Goal: Task Accomplishment & Management: Complete application form

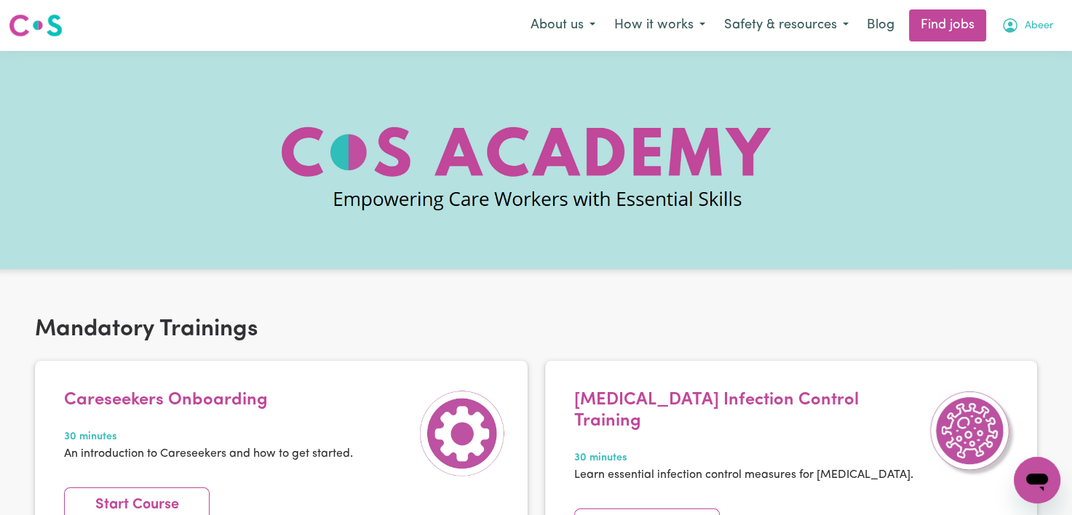
click at [1039, 26] on span "Abeer" at bounding box center [1038, 26] width 29 height 16
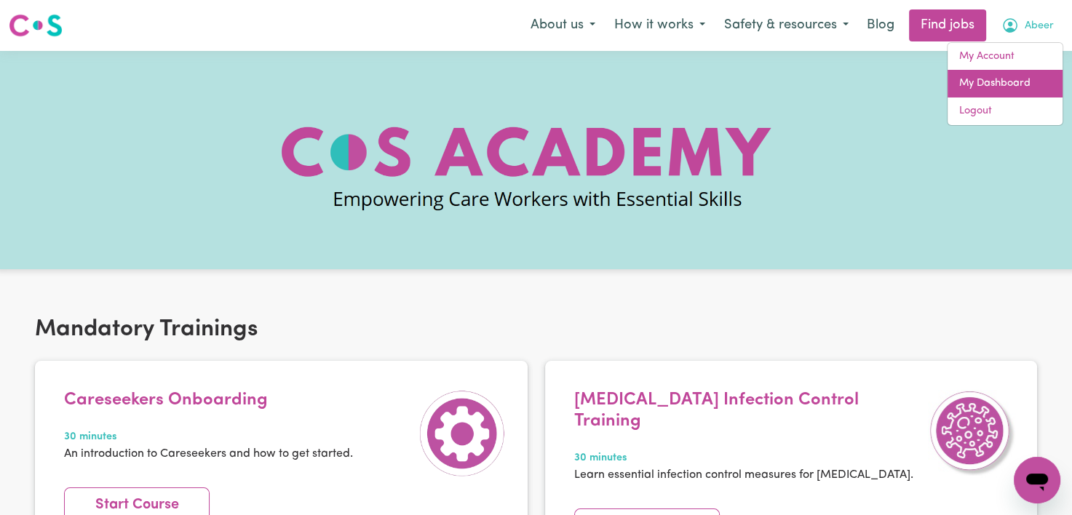
click at [1013, 70] on link "My Dashboard" at bounding box center [1004, 84] width 115 height 28
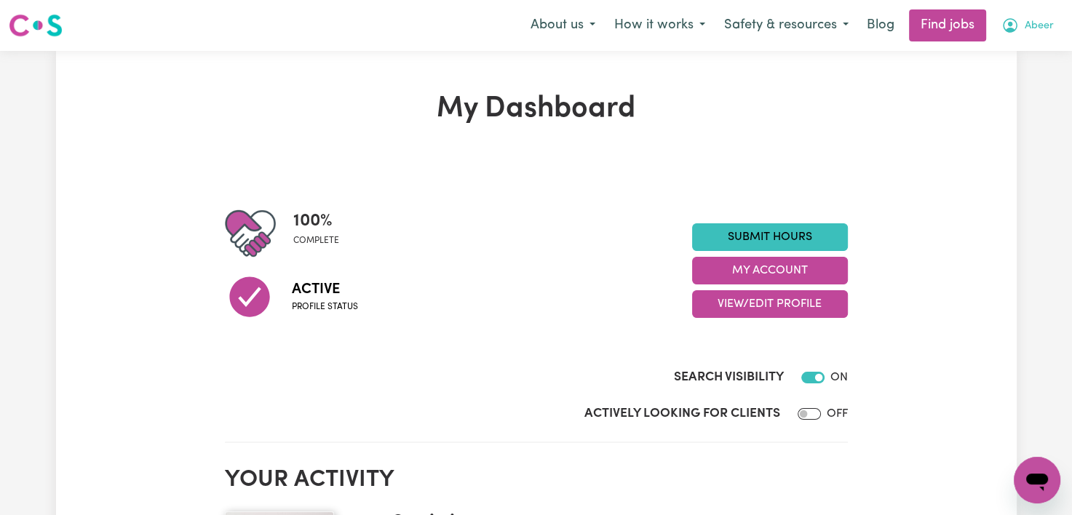
click at [1025, 27] on span "Abeer" at bounding box center [1038, 26] width 29 height 16
click at [997, 76] on link "My Dashboard" at bounding box center [1004, 84] width 115 height 28
click at [1001, 85] on link "My Dashboard" at bounding box center [1004, 84] width 115 height 28
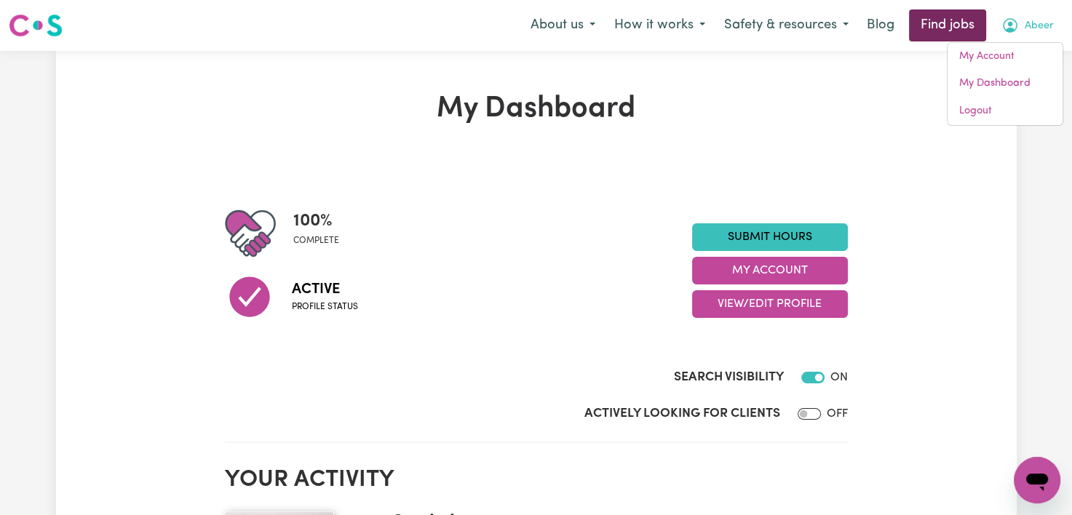
click at [960, 35] on link "Find jobs" at bounding box center [947, 25] width 77 height 32
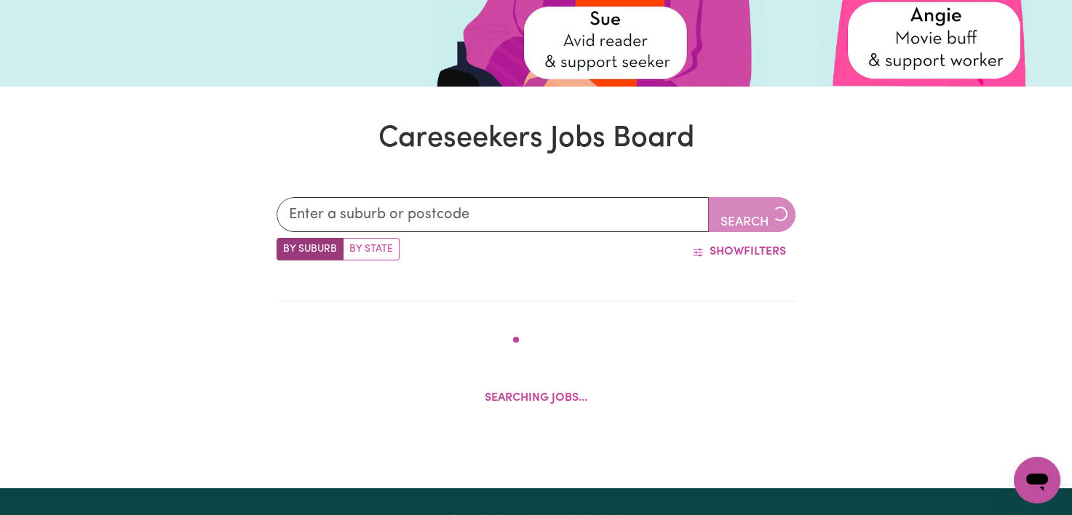
scroll to position [288, 0]
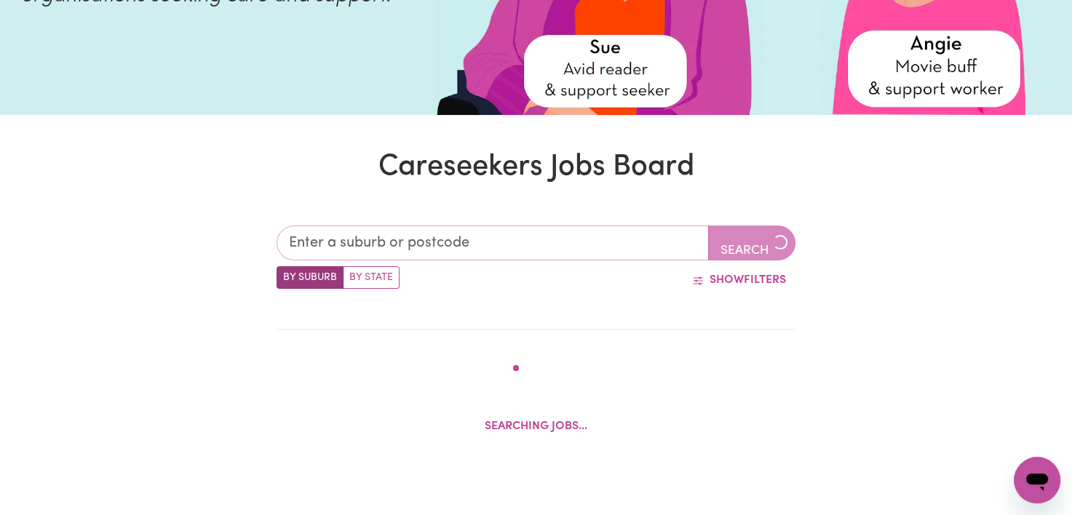
click at [308, 236] on input "text" at bounding box center [492, 243] width 432 height 35
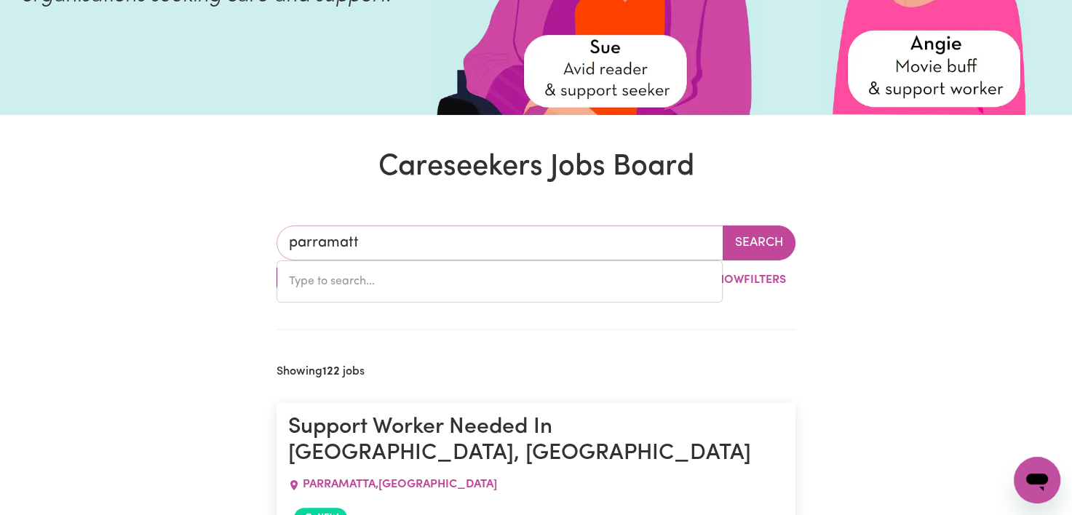
type input "parramatta"
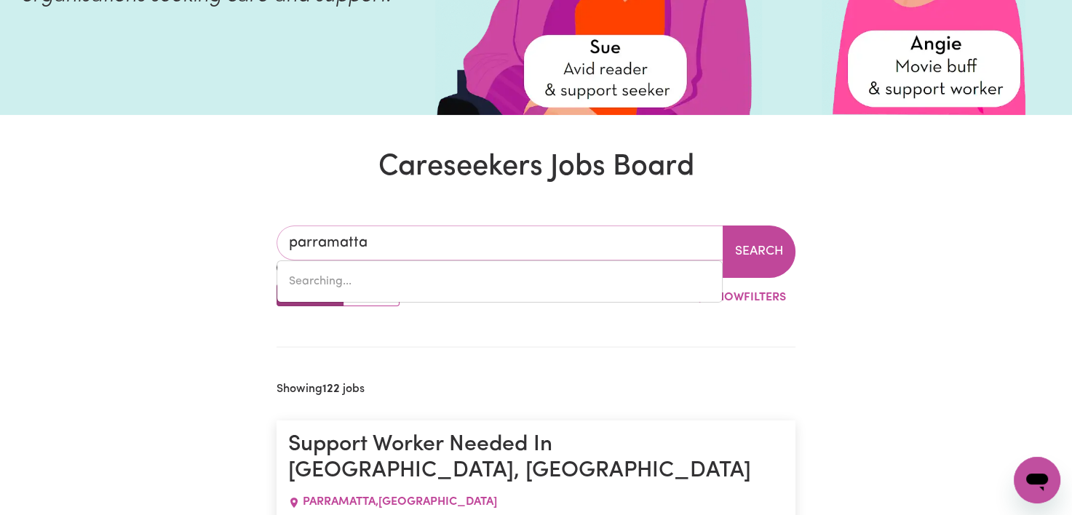
type input "[GEOGRAPHIC_DATA], [GEOGRAPHIC_DATA], 2150"
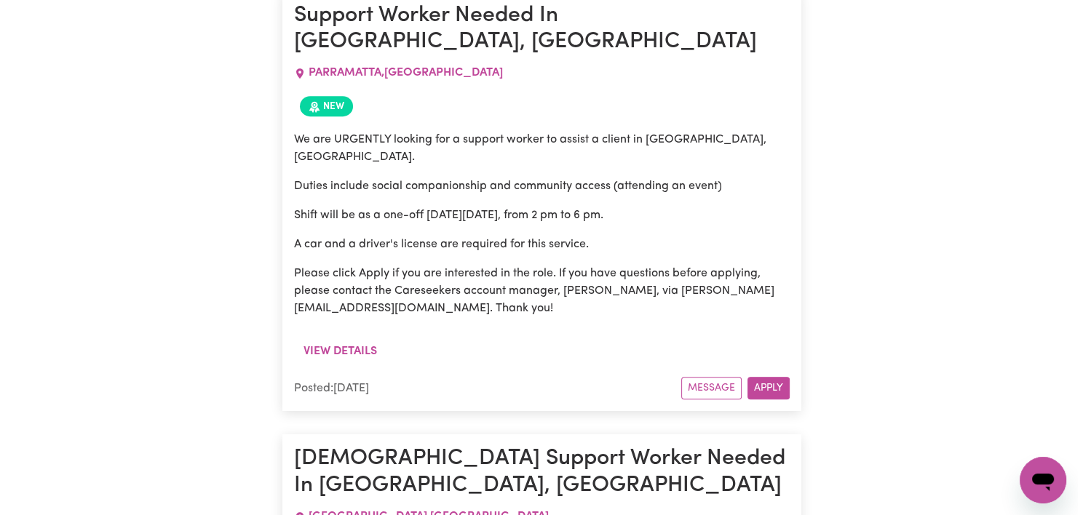
scroll to position [682, 0]
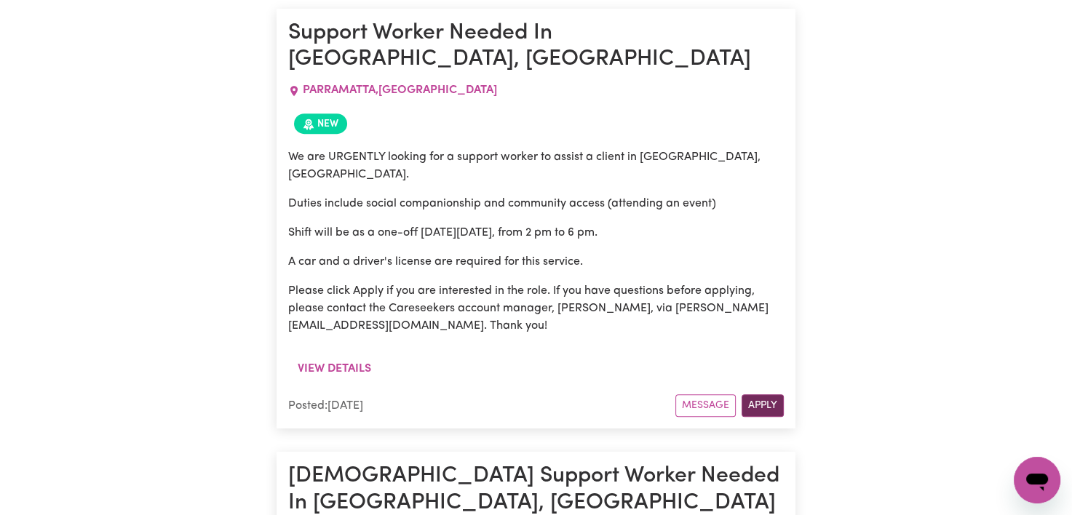
type input "parramatta"
click at [768, 394] on button "Apply" at bounding box center [762, 405] width 42 height 23
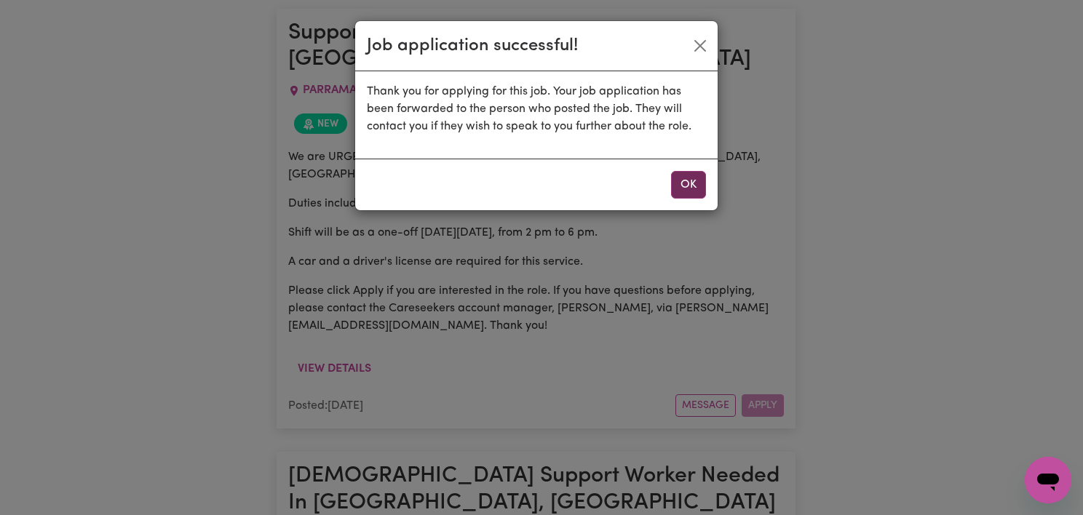
click at [695, 179] on button "OK" at bounding box center [688, 185] width 35 height 28
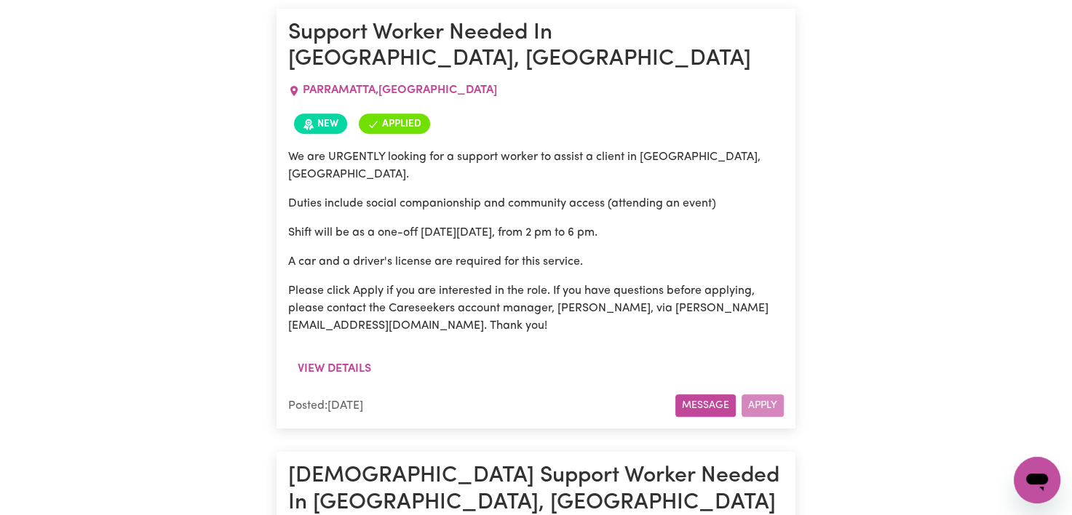
click at [715, 394] on button "Message" at bounding box center [705, 405] width 60 height 23
drag, startPoint x: 488, startPoint y: 186, endPoint x: 633, endPoint y: 189, distance: 144.8
click at [633, 224] on p "Shift will be as a one-off [DATE][DATE], from 2 pm to 6 pm." at bounding box center [535, 232] width 495 height 17
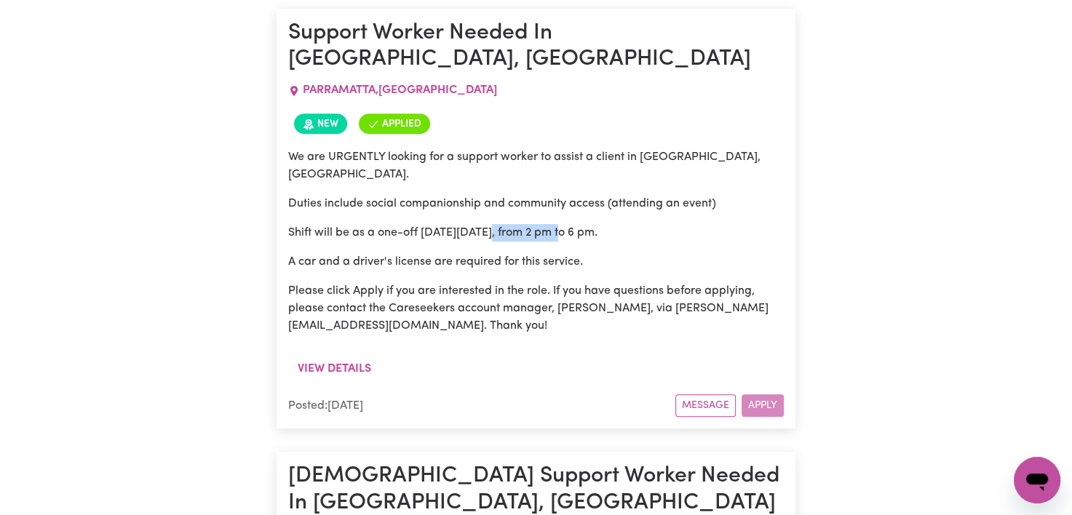
drag, startPoint x: 633, startPoint y: 189, endPoint x: 551, endPoint y: 191, distance: 82.2
click at [551, 224] on p "Shift will be as a one-off [DATE][DATE], from 2 pm to 6 pm." at bounding box center [535, 232] width 495 height 17
click at [567, 224] on p "Shift will be as a one-off [DATE][DATE], from 2 pm to 6 pm." at bounding box center [535, 232] width 495 height 17
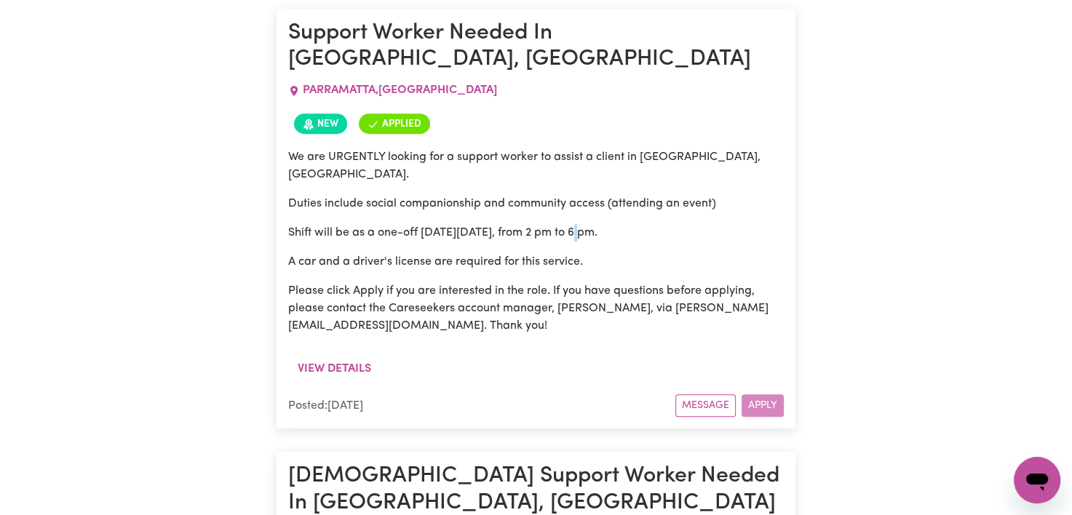
click at [567, 224] on p "Shift will be as a one-off [DATE][DATE], from 2 pm to 6 pm." at bounding box center [535, 232] width 495 height 17
drag, startPoint x: 559, startPoint y: 183, endPoint x: 577, endPoint y: 186, distance: 17.7
click at [577, 224] on p "Shift will be as a one-off [DATE][DATE], from 2 pm to 6 pm." at bounding box center [535, 232] width 495 height 17
drag, startPoint x: 577, startPoint y: 186, endPoint x: 599, endPoint y: 188, distance: 21.9
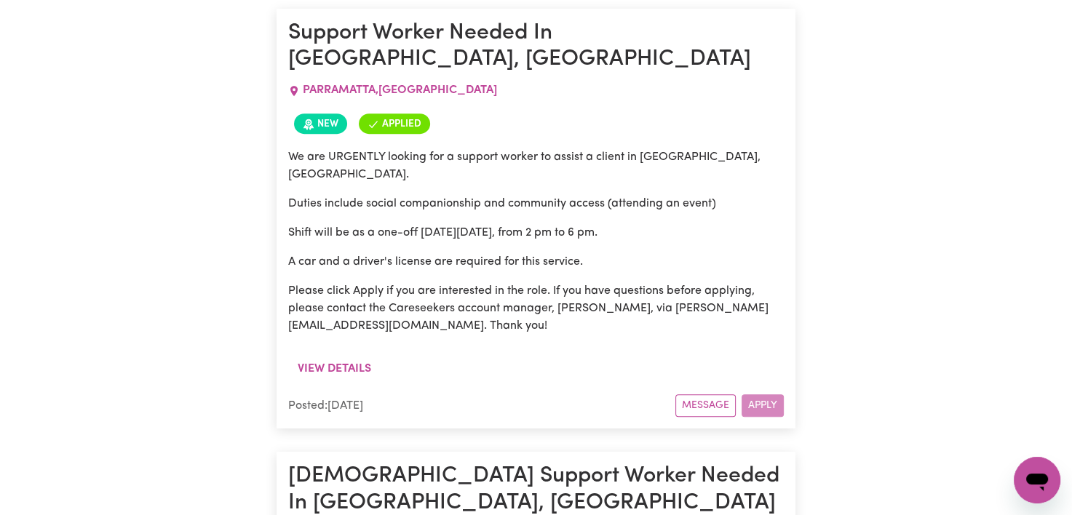
click at [599, 224] on p "Shift will be as a one-off [DATE][DATE], from 2 pm to 6 pm." at bounding box center [535, 232] width 495 height 17
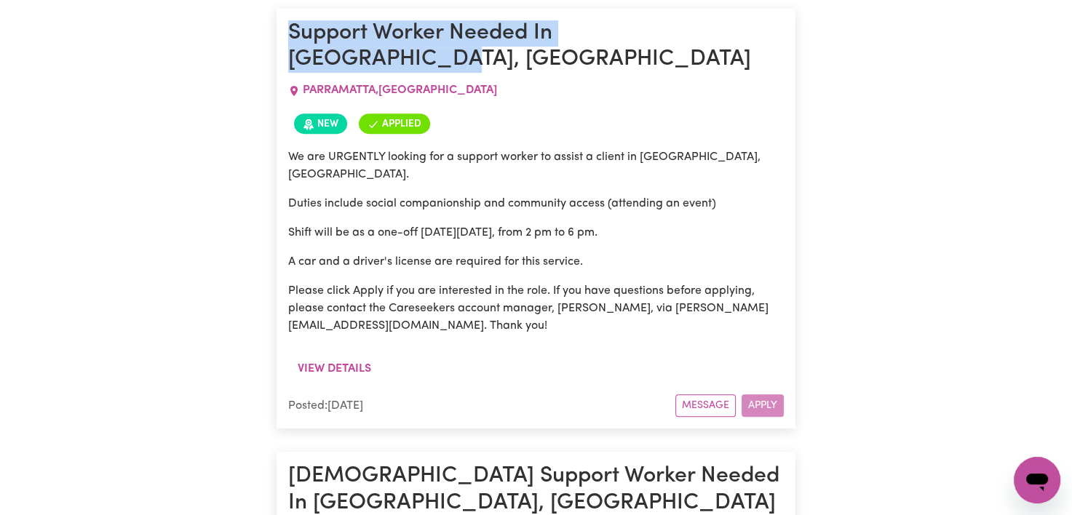
drag, startPoint x: 290, startPoint y: 28, endPoint x: 722, endPoint y: 41, distance: 431.6
click at [722, 41] on h1 "Support Worker Needed In [GEOGRAPHIC_DATA], [GEOGRAPHIC_DATA]" at bounding box center [535, 46] width 495 height 53
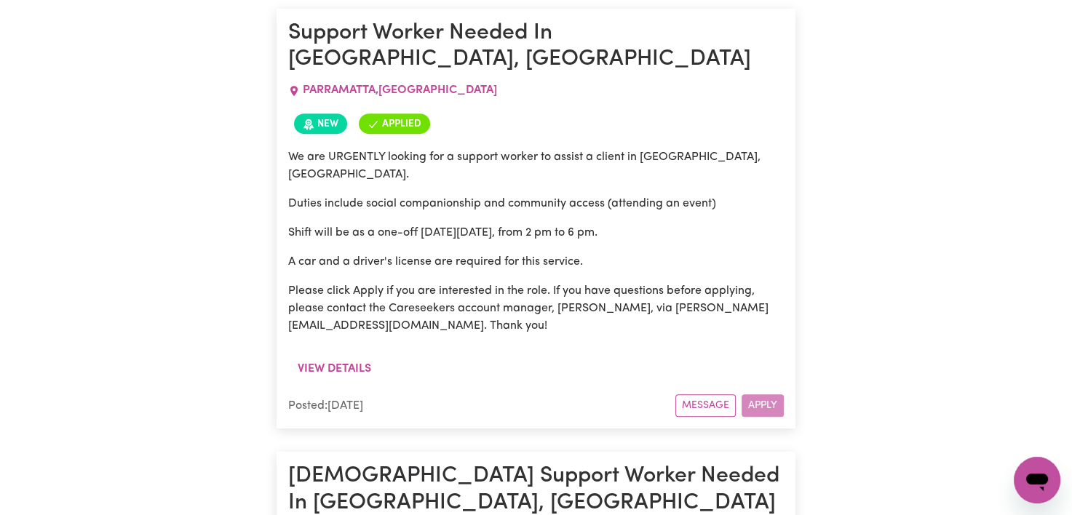
click at [577, 178] on div "We are URGENTLY looking for a support worker to assist a client in [GEOGRAPHIC_…" at bounding box center [535, 241] width 495 height 186
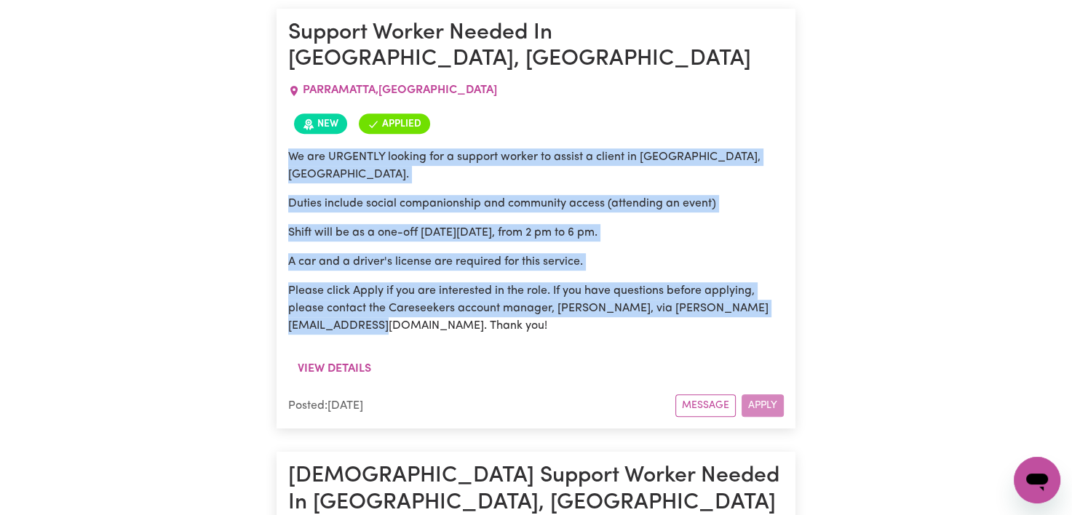
drag, startPoint x: 289, startPoint y: 128, endPoint x: 370, endPoint y: 285, distance: 176.7
click at [370, 285] on div "We are URGENTLY looking for a support worker to assist a client in [GEOGRAPHIC_…" at bounding box center [535, 241] width 495 height 186
click at [370, 285] on p "Please click Apply if you are interested in the role. If you have questions bef…" at bounding box center [535, 308] width 495 height 52
click at [356, 355] on button "View details" at bounding box center [334, 369] width 92 height 28
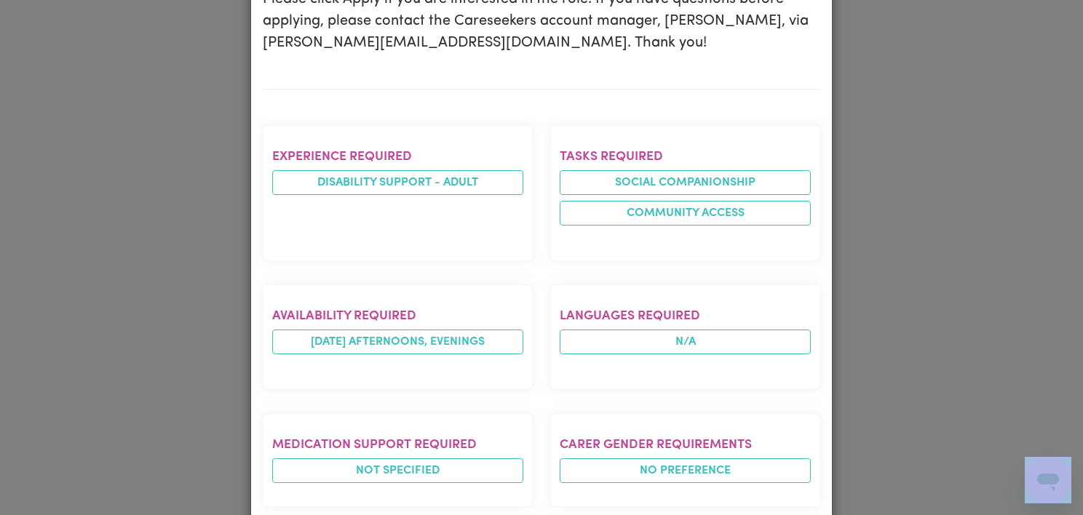
drag, startPoint x: 1067, startPoint y: 157, endPoint x: 1056, endPoint y: 527, distance: 369.8
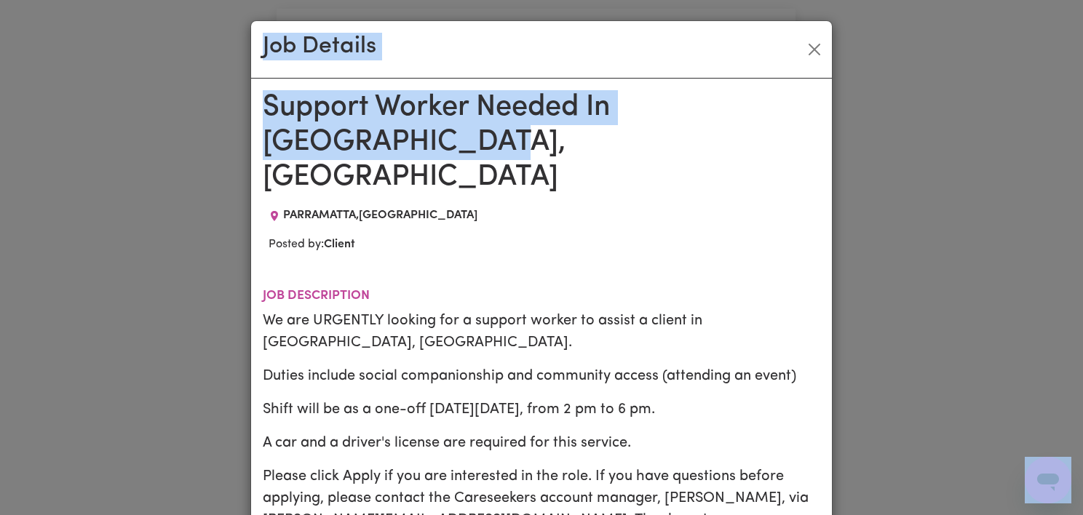
scroll to position [8, 0]
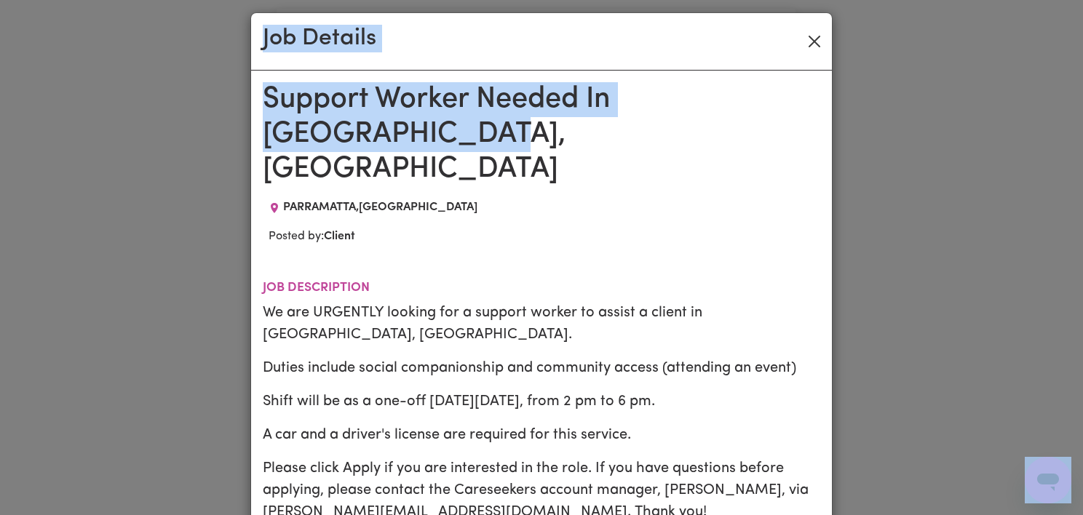
click at [818, 41] on button "Close" at bounding box center [813, 41] width 23 height 23
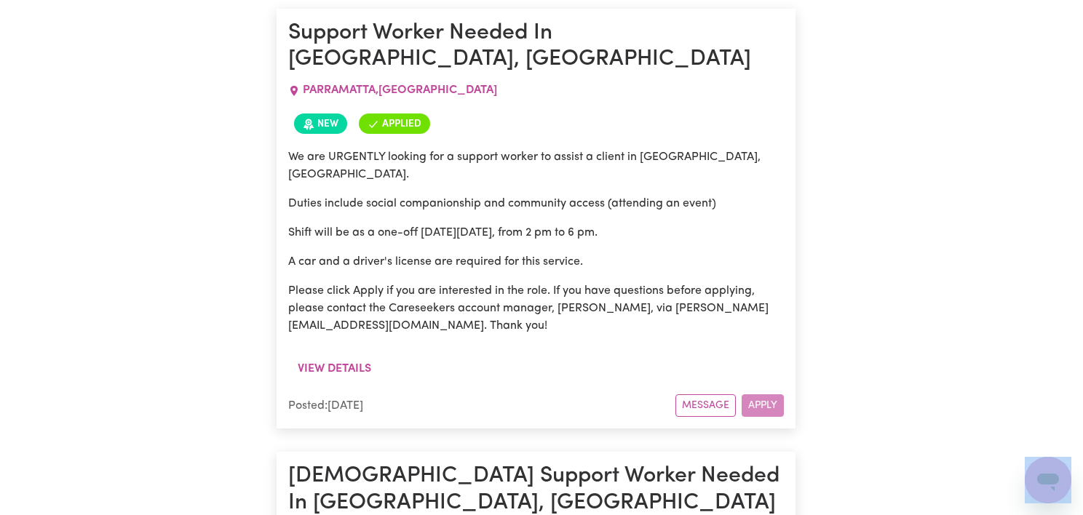
scroll to position [0, 0]
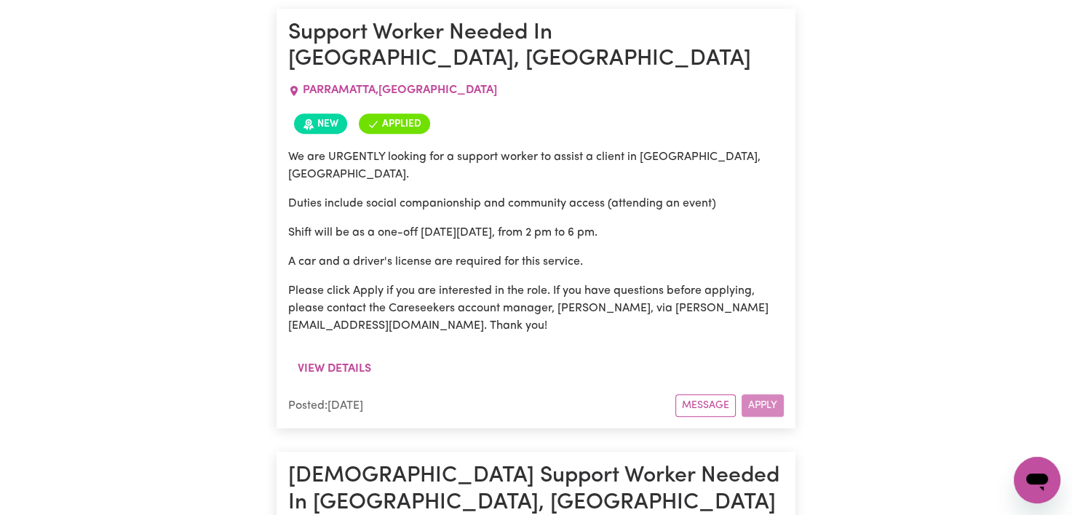
click at [698, 226] on div "We are URGENTLY looking for a support worker to assist a client in [GEOGRAPHIC_…" at bounding box center [535, 241] width 495 height 186
click at [563, 253] on p "A car and a driver's license are required for this service." at bounding box center [535, 261] width 495 height 17
click at [355, 282] on p "Please click Apply if you are interested in the role. If you have questions bef…" at bounding box center [535, 308] width 495 height 52
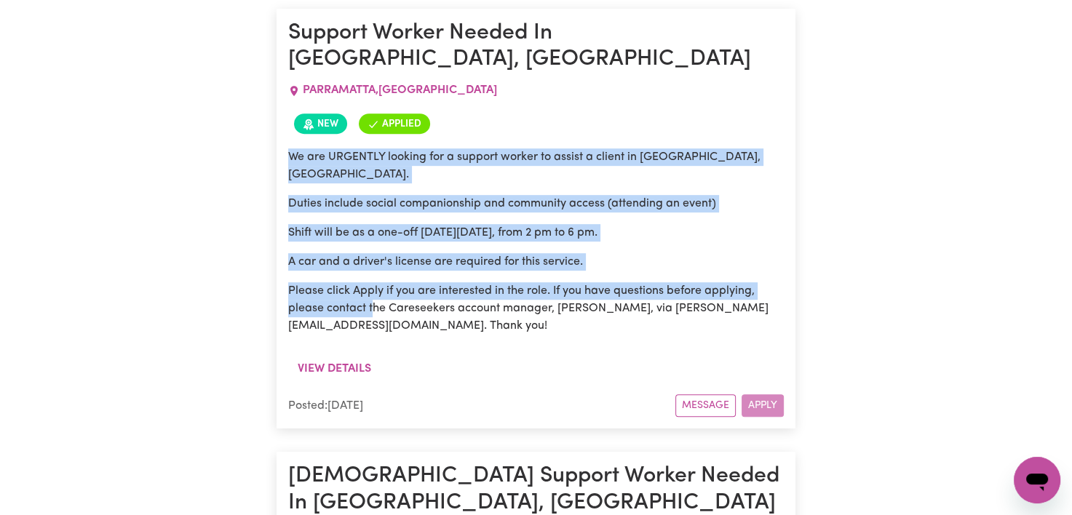
drag, startPoint x: 290, startPoint y: 127, endPoint x: 372, endPoint y: 271, distance: 164.9
click at [372, 271] on div "We are URGENTLY looking for a support worker to assist a client in [GEOGRAPHIC_…" at bounding box center [535, 241] width 495 height 186
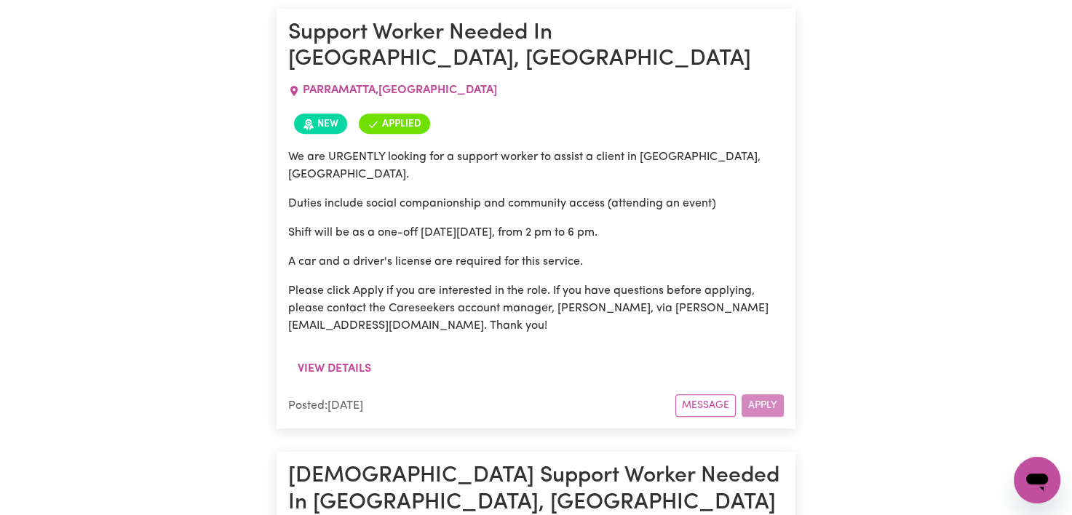
drag, startPoint x: 372, startPoint y: 271, endPoint x: 483, endPoint y: 300, distance: 115.2
click at [483, 300] on div "We are URGENTLY looking for a support worker to assist a client in [GEOGRAPHIC_…" at bounding box center [535, 247] width 495 height 215
click at [342, 355] on button "View details" at bounding box center [334, 369] width 92 height 28
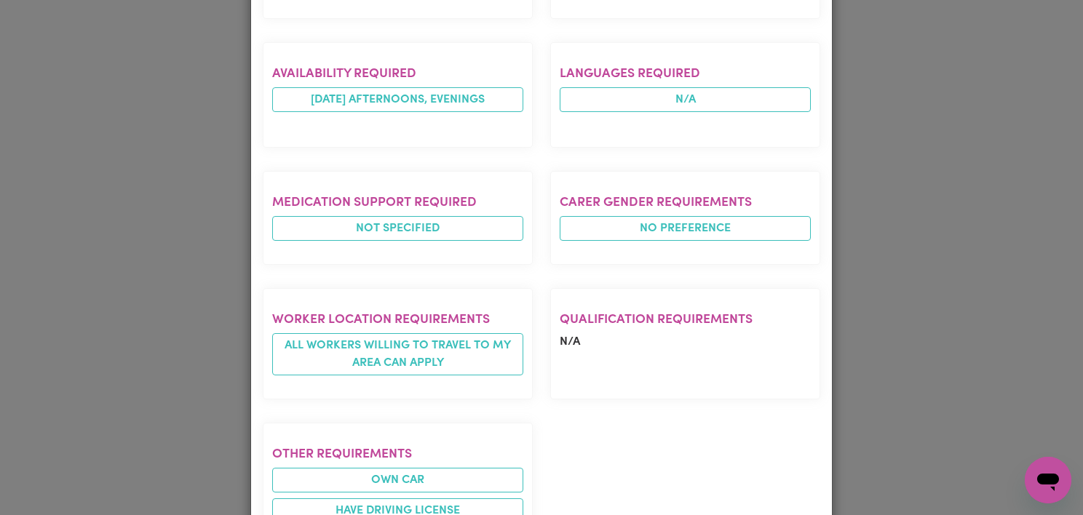
scroll to position [821, 0]
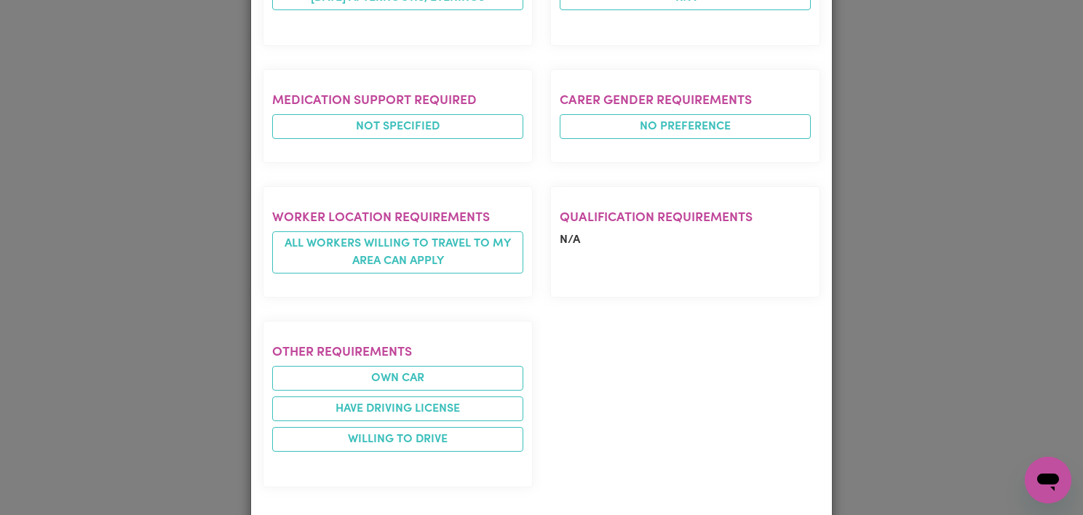
click at [1023, 351] on div "Job Details Support Worker Needed In [GEOGRAPHIC_DATA], [GEOGRAPHIC_DATA] [GEOG…" at bounding box center [541, 257] width 1083 height 515
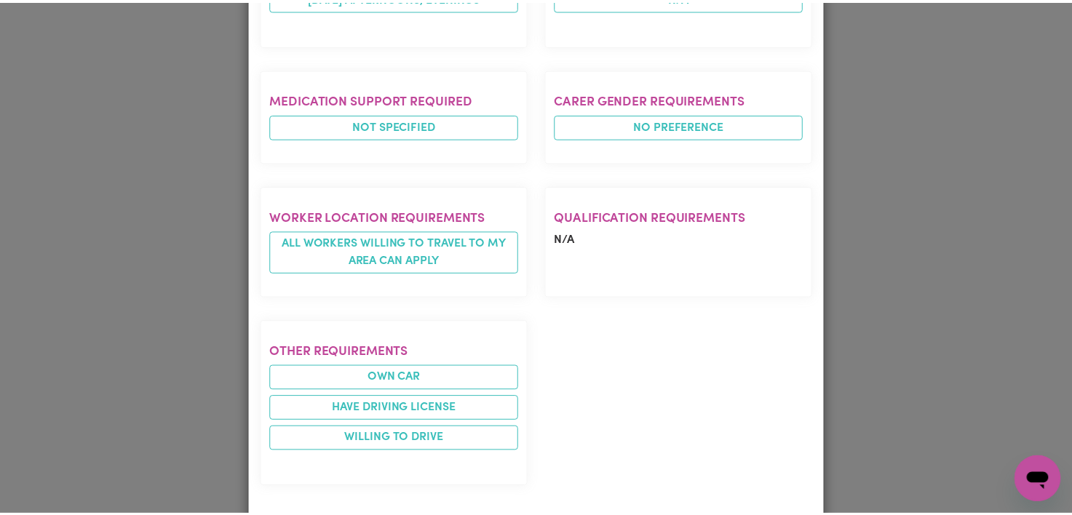
scroll to position [0, 0]
